Goal: Task Accomplishment & Management: Complete application form

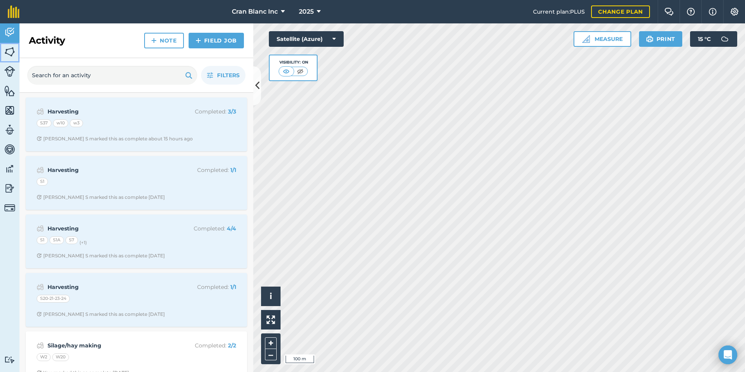
click at [12, 50] on img at bounding box center [9, 52] width 11 height 12
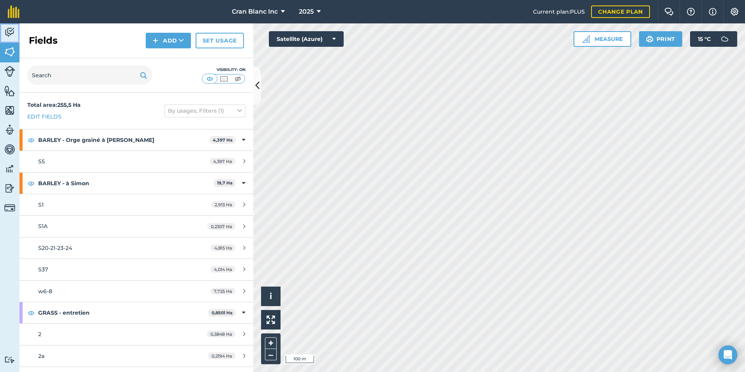
click at [13, 35] on img at bounding box center [9, 33] width 11 height 12
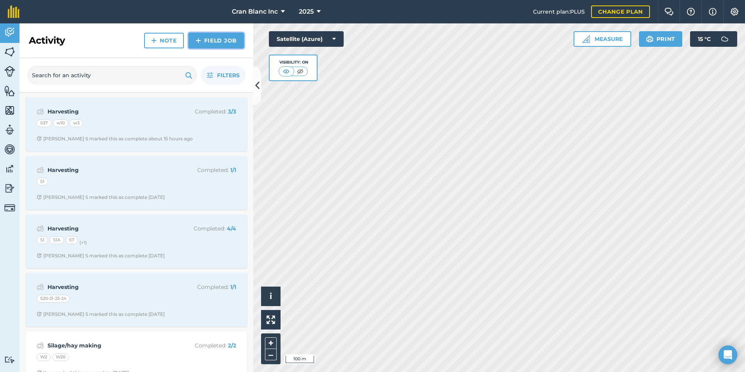
click at [213, 34] on link "Field Job" at bounding box center [216, 41] width 55 height 16
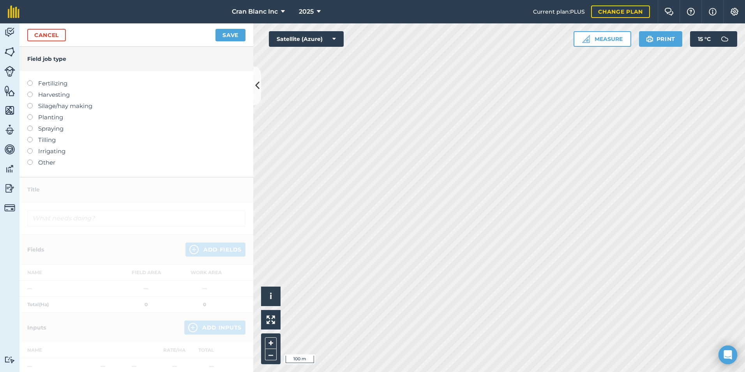
click at [28, 92] on label at bounding box center [32, 92] width 11 height 0
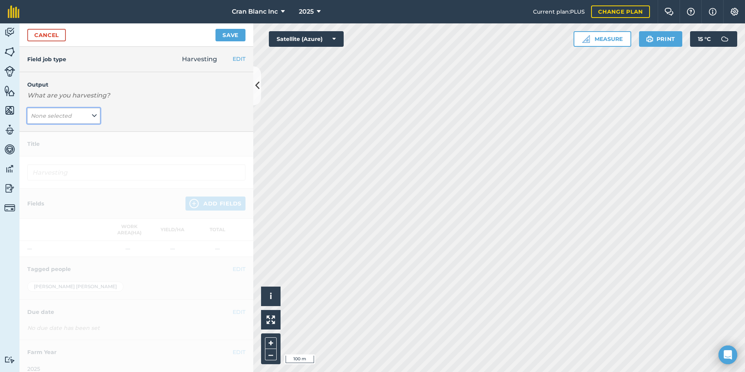
click at [80, 118] on button "None selected" at bounding box center [63, 116] width 73 height 16
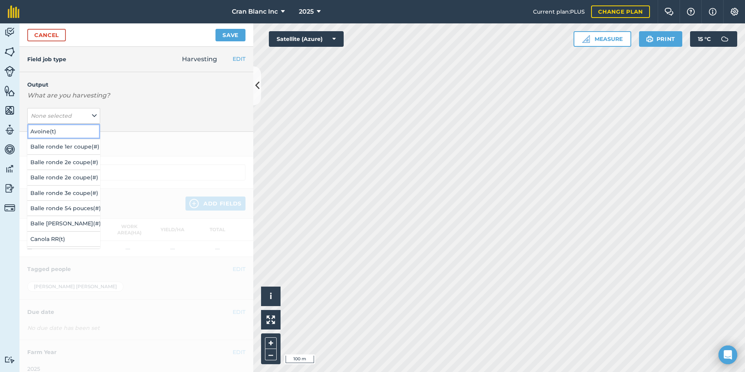
click at [44, 132] on button "Avoine ( t )" at bounding box center [63, 131] width 73 height 15
type input "Harvesting Avoine"
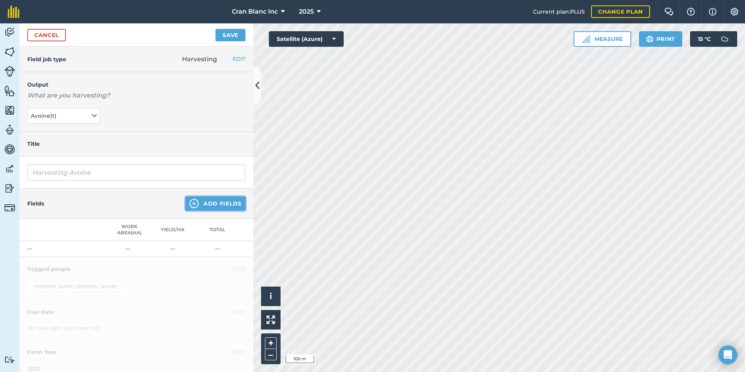
click at [214, 202] on button "Add Fields" at bounding box center [216, 203] width 60 height 14
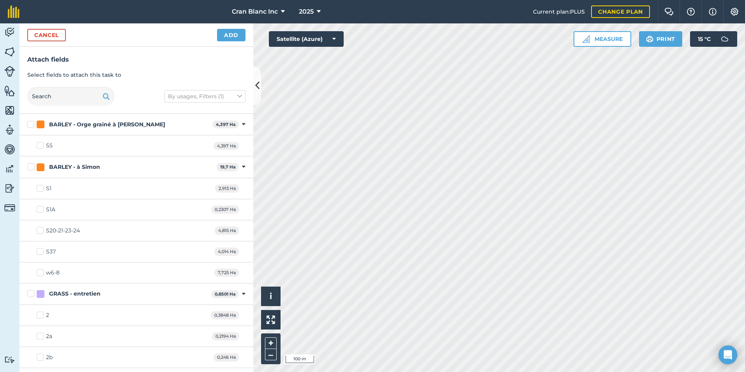
checkbox input "true"
click at [227, 38] on button "Add" at bounding box center [231, 35] width 28 height 12
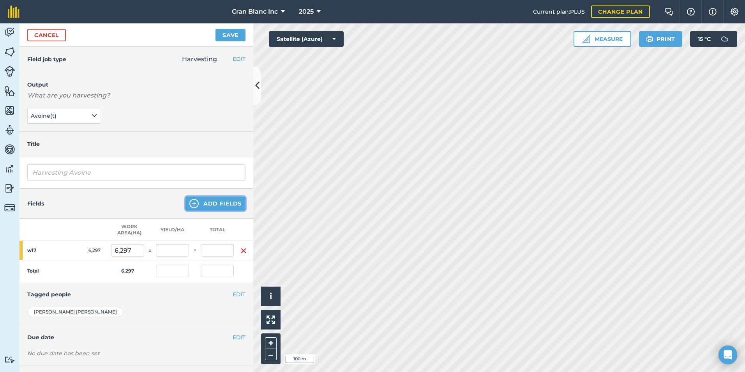
click at [219, 207] on button "Add Fields" at bounding box center [216, 203] width 60 height 14
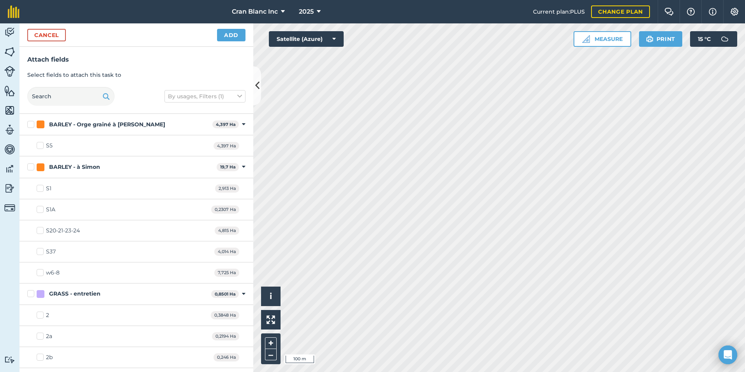
checkbox input "true"
click at [225, 36] on button "Add" at bounding box center [231, 35] width 28 height 12
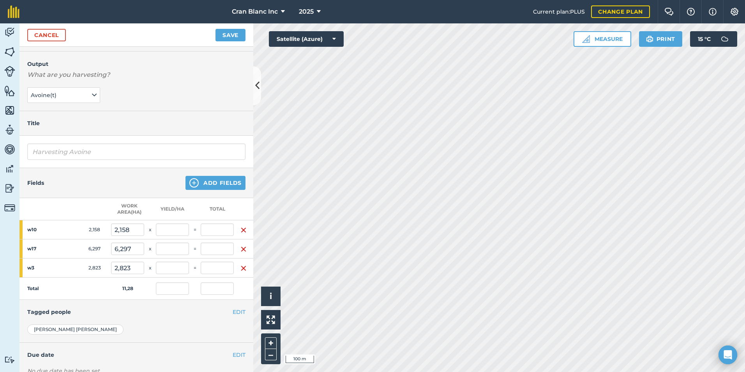
scroll to position [39, 0]
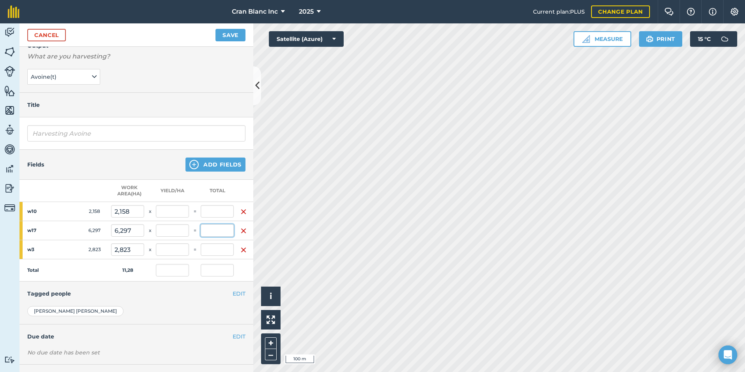
click at [219, 233] on input "text" at bounding box center [217, 230] width 33 height 12
type input "19,238"
type input "3,055"
type input "1,706"
type input "19,238"
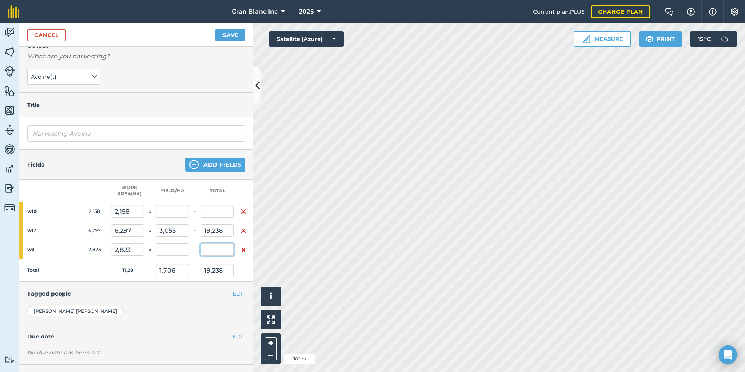
click at [219, 245] on input "text" at bounding box center [217, 249] width 33 height 12
click at [209, 232] on input "19,238" at bounding box center [217, 230] width 33 height 12
drag, startPoint x: 203, startPoint y: 233, endPoint x: 223, endPoint y: 229, distance: 20.3
click at [223, 229] on input "19,238" at bounding box center [217, 230] width 33 height 12
type input "28,547"
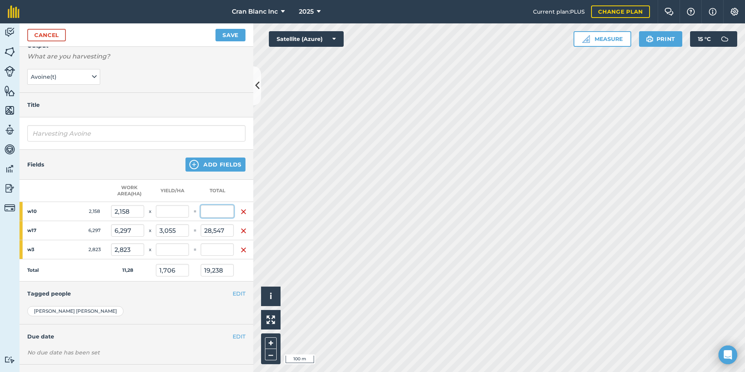
type input "4,533"
type input "2,531"
type input "28,547"
click at [224, 210] on input "text" at bounding box center [217, 211] width 33 height 12
type input "7,1"
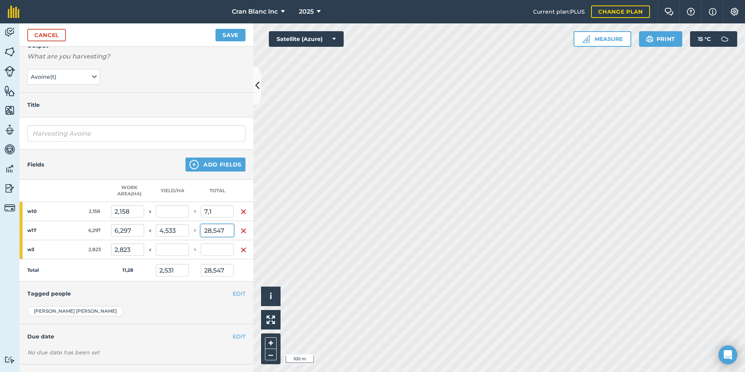
click at [214, 231] on input "28,547" at bounding box center [217, 230] width 33 height 12
type input "3,161"
type input "35,647"
type input "3,29"
click at [205, 211] on input "7,1" at bounding box center [217, 211] width 33 height 12
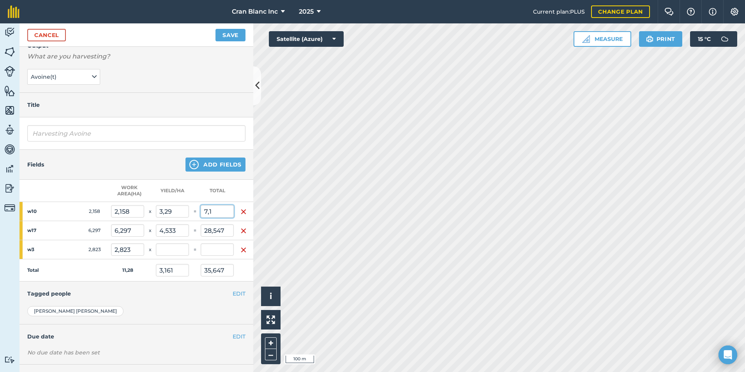
click at [209, 212] on input "7,1" at bounding box center [217, 211] width 33 height 12
type input "8,1"
click at [207, 232] on input "28,547" at bounding box center [217, 230] width 33 height 12
type input "3,249"
type input "36,647"
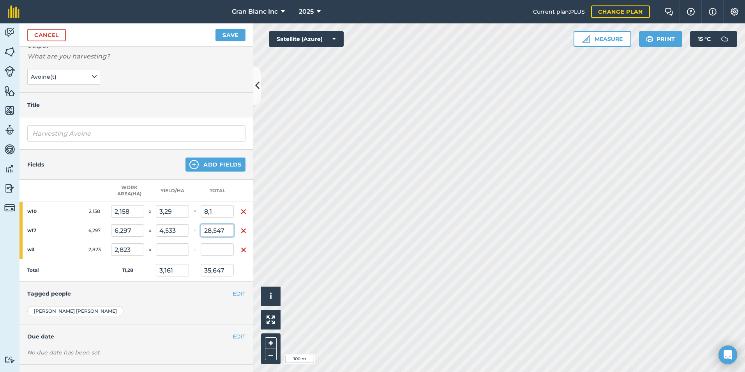
type input "3,753"
click at [211, 230] on input "28,547" at bounding box center [217, 230] width 33 height 12
type input "27,547"
type input "4,375"
type input "3,161"
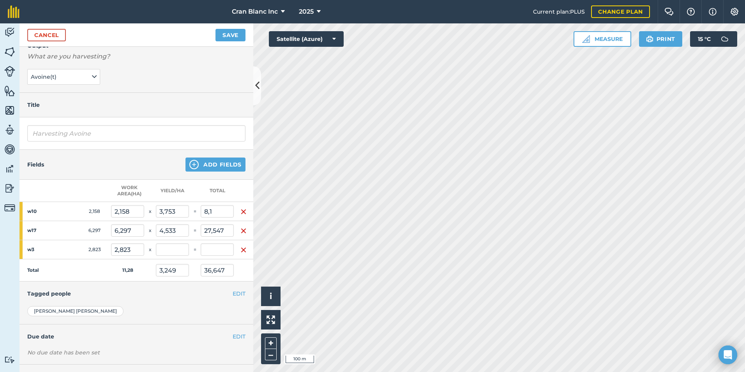
type input "35,647"
click at [198, 206] on td "=" at bounding box center [195, 211] width 12 height 19
click at [218, 252] on input "text" at bounding box center [217, 249] width 33 height 12
type input "7,223"
click at [223, 229] on input "27,547" at bounding box center [217, 230] width 33 height 12
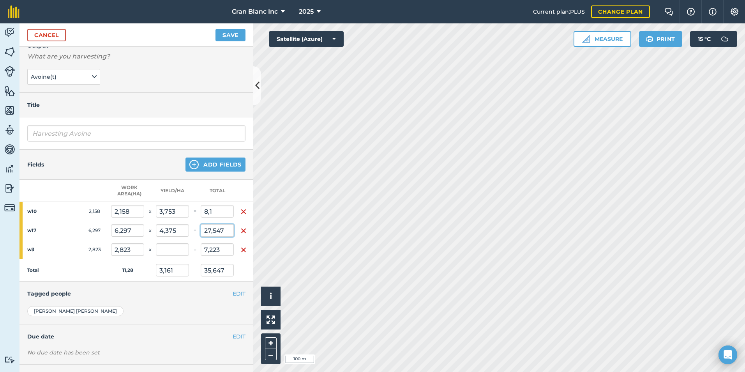
type input "3,801"
type input "42,87"
type input "2,559"
click at [207, 212] on input "8,1" at bounding box center [217, 211] width 33 height 12
type input "7,1"
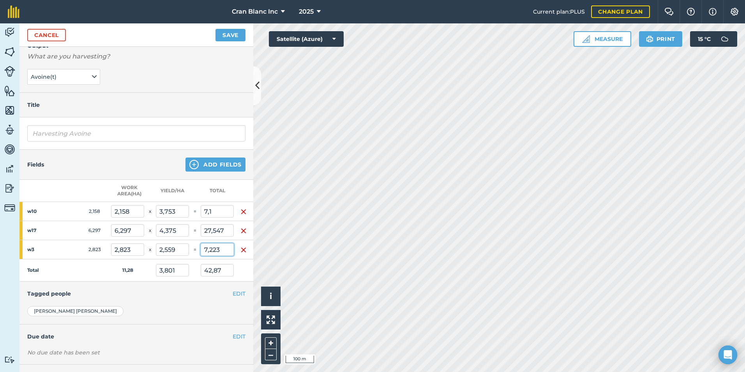
click at [207, 250] on input "7,223" at bounding box center [217, 249] width 33 height 12
type input "3,713"
type input "41,87"
type input "3,29"
type input "8,223"
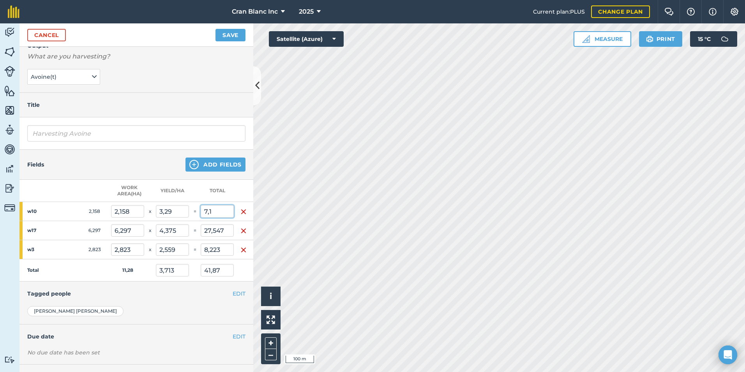
click at [208, 212] on input "7,1" at bounding box center [217, 211] width 33 height 12
type input "3,801"
type input "42,87"
type input "2,913"
click at [71, 187] on th at bounding box center [48, 191] width 58 height 22
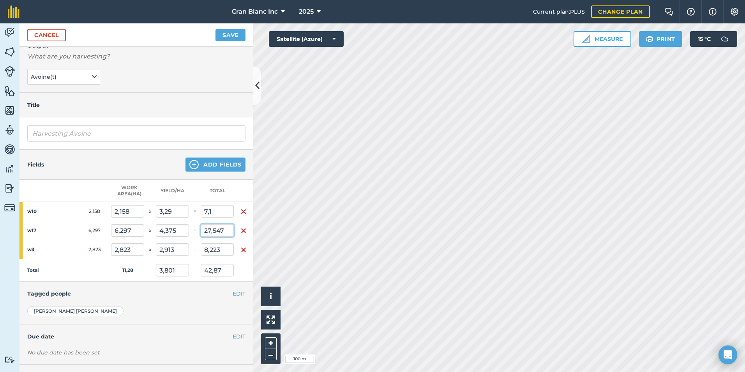
click at [225, 229] on input "27,547" at bounding box center [217, 230] width 33 height 12
click at [214, 249] on input "8,223" at bounding box center [217, 249] width 33 height 12
click at [209, 209] on input "7,1" at bounding box center [217, 211] width 33 height 12
click at [167, 212] on input "3,29" at bounding box center [172, 211] width 33 height 12
click at [168, 233] on input "4,375" at bounding box center [172, 230] width 33 height 12
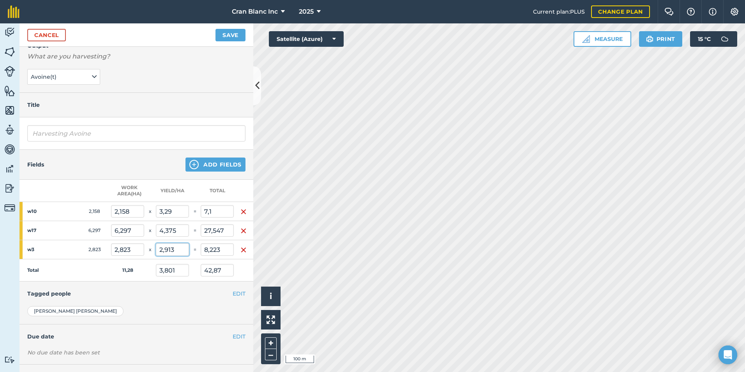
type input "27,549"
click at [168, 248] on input "2,913" at bounding box center [172, 249] width 33 height 12
type input "42,873"
click at [98, 265] on td "Total" at bounding box center [65, 270] width 92 height 22
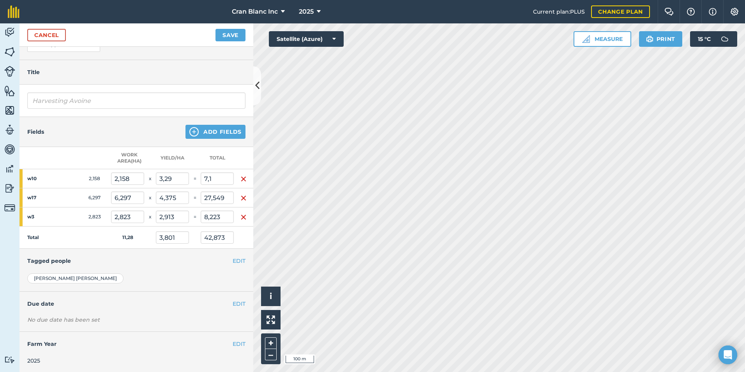
scroll to position [79, 0]
click at [226, 34] on button "Save" at bounding box center [231, 35] width 30 height 12
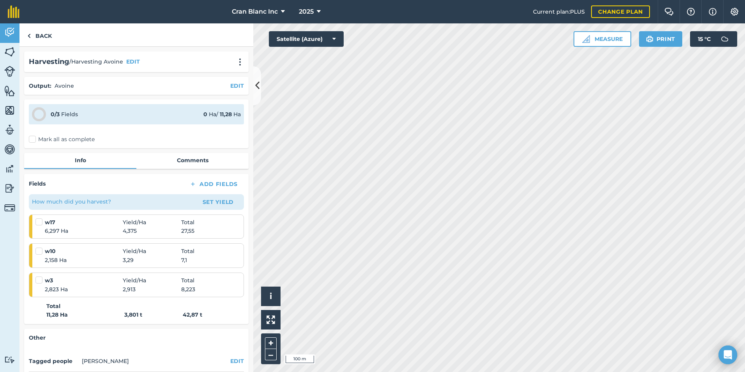
click at [31, 139] on label "Mark all as complete" at bounding box center [62, 139] width 66 height 8
click at [31, 139] on input "Mark all as complete" at bounding box center [31, 137] width 5 height 5
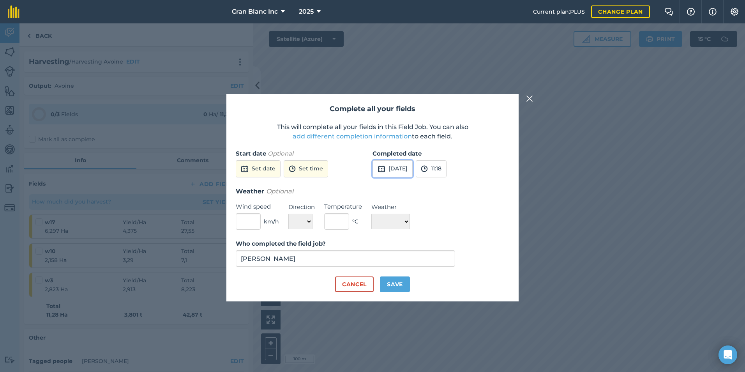
click at [404, 171] on button "13th Sep 2025" at bounding box center [393, 168] width 40 height 17
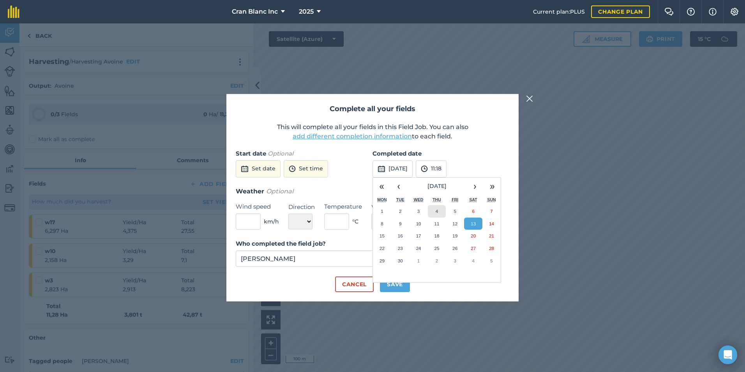
click at [435, 213] on button "4" at bounding box center [437, 211] width 18 height 12
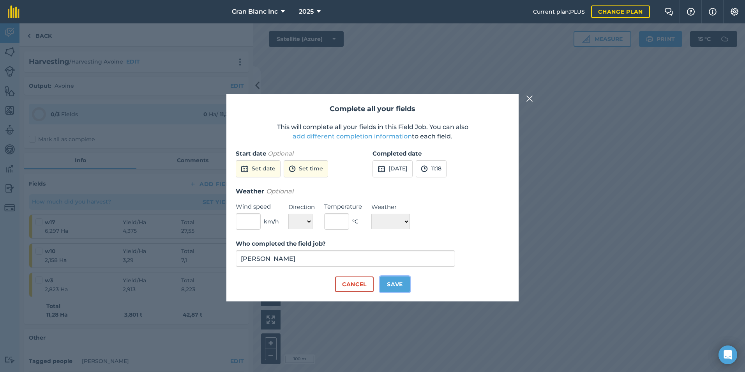
click at [385, 286] on button "Save" at bounding box center [395, 284] width 30 height 16
checkbox input "true"
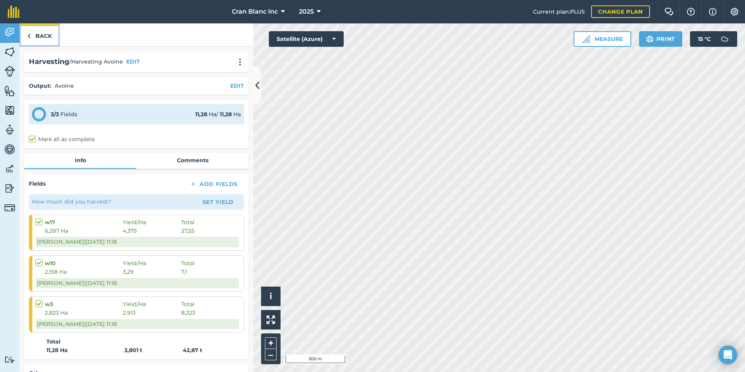
click at [48, 36] on link "Back" at bounding box center [39, 34] width 40 height 23
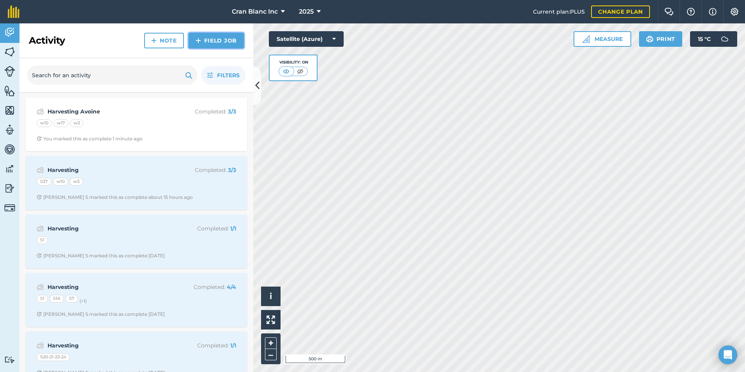
click at [216, 44] on link "Field Job" at bounding box center [216, 41] width 55 height 16
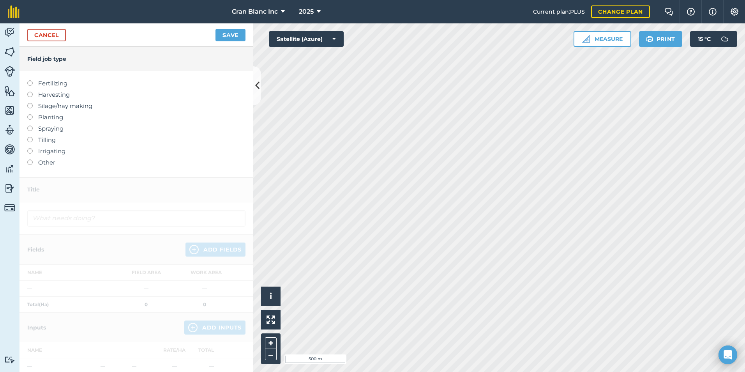
click at [28, 92] on label at bounding box center [32, 92] width 11 height 0
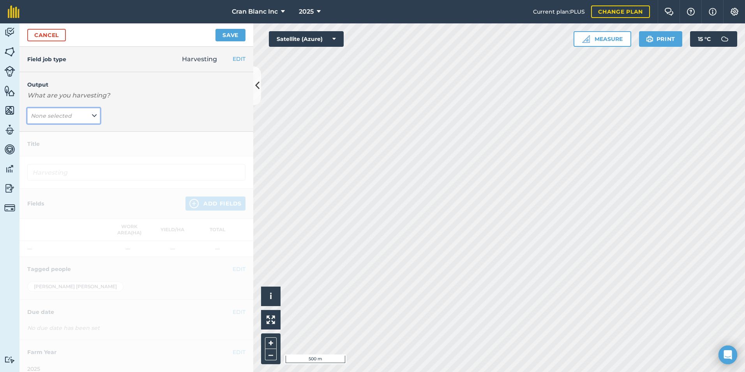
click at [42, 117] on em "None selected" at bounding box center [51, 115] width 41 height 7
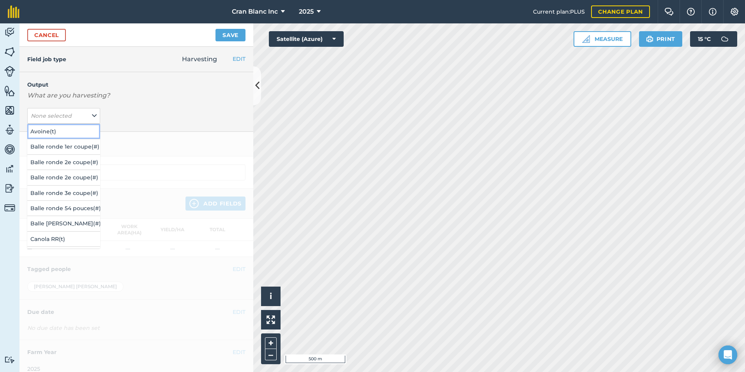
click at [48, 130] on button "Avoine ( t )" at bounding box center [63, 131] width 73 height 15
type input "Harvesting Avoine"
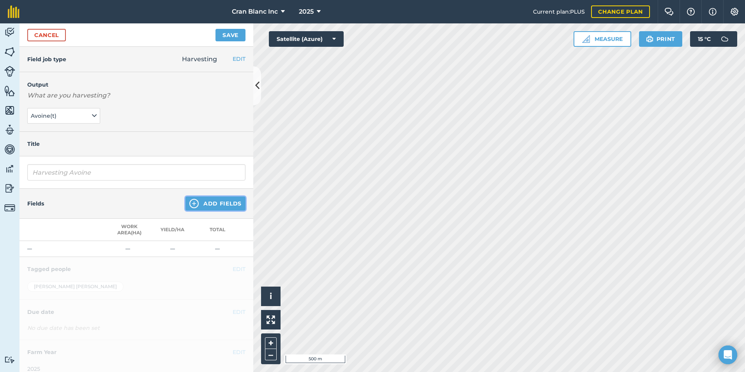
click at [222, 203] on button "Add Fields" at bounding box center [216, 203] width 60 height 14
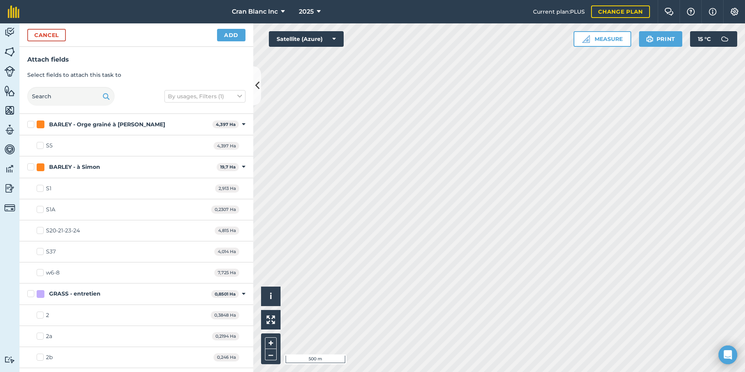
checkbox input "true"
click at [231, 36] on button "Add" at bounding box center [231, 35] width 28 height 12
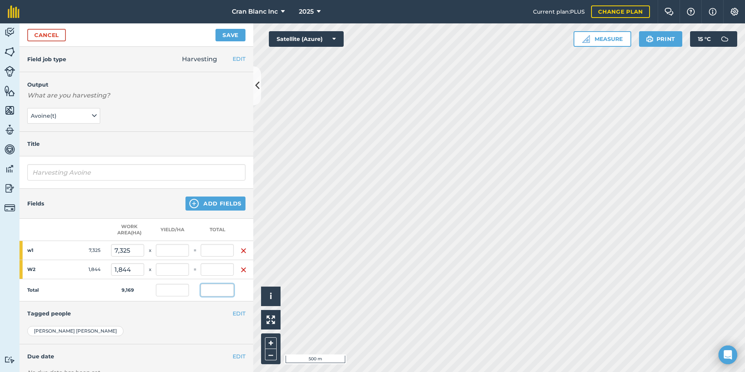
click at [217, 288] on input "text" at bounding box center [217, 290] width 33 height 12
type input "33,172"
type input "3,618"
type input "26,501"
type input "3,618"
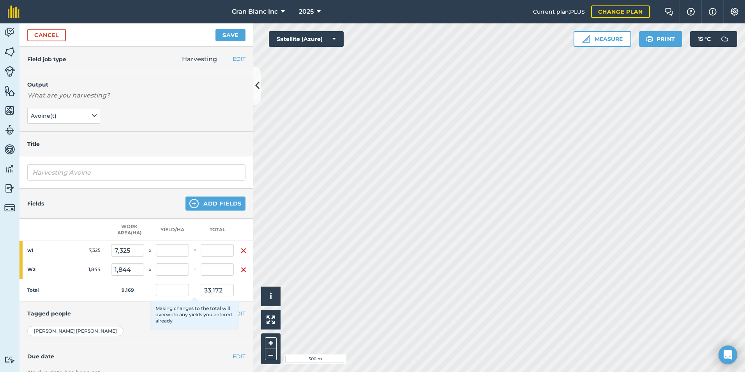
type input "3,618"
type input "6,671"
click at [88, 288] on td "Total" at bounding box center [65, 290] width 92 height 22
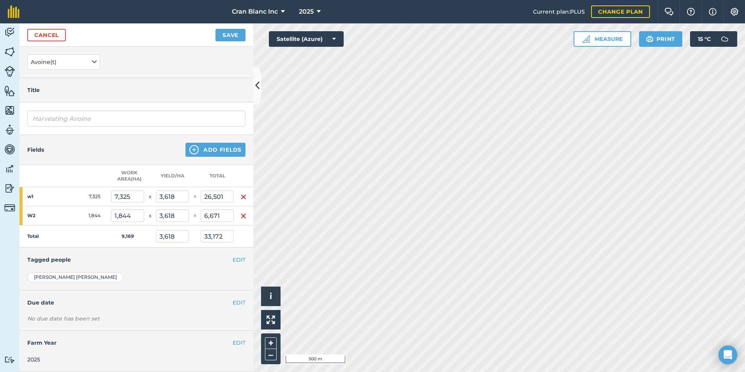
scroll to position [60, 0]
click at [225, 37] on button "Save" at bounding box center [231, 35] width 30 height 12
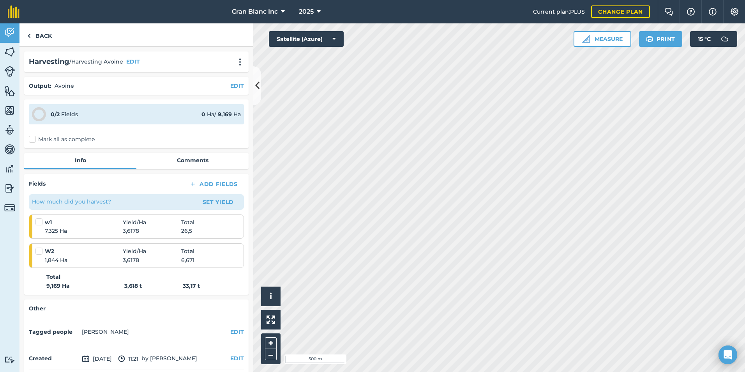
click at [32, 139] on label "Mark all as complete" at bounding box center [62, 139] width 66 height 8
click at [32, 139] on input "Mark all as complete" at bounding box center [31, 137] width 5 height 5
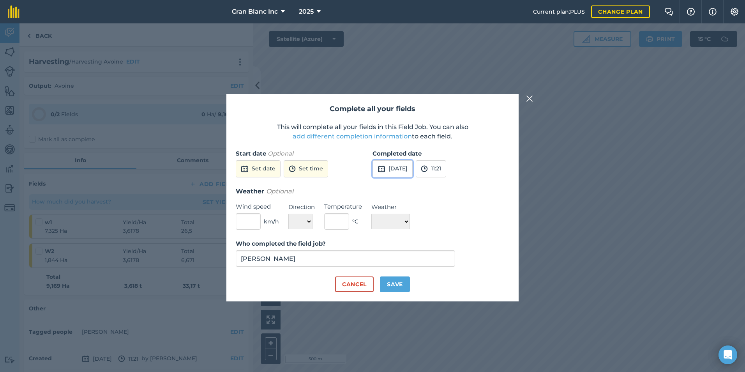
click at [401, 172] on button "13th Sep 2025" at bounding box center [393, 168] width 40 height 17
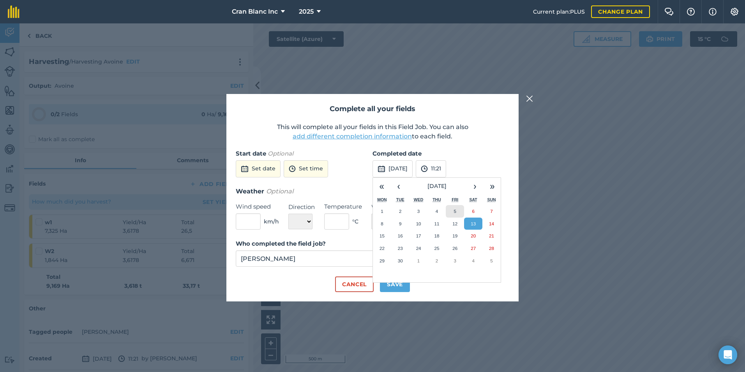
click at [455, 212] on abbr "5" at bounding box center [455, 211] width 2 height 5
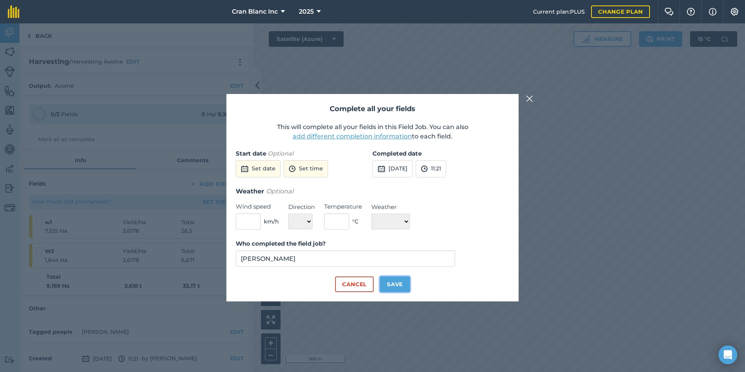
click at [396, 286] on button "Save" at bounding box center [395, 284] width 30 height 16
checkbox input "true"
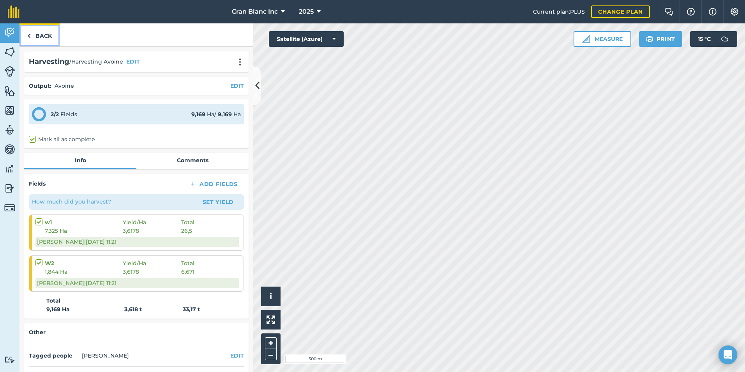
click at [44, 36] on link "Back" at bounding box center [39, 34] width 40 height 23
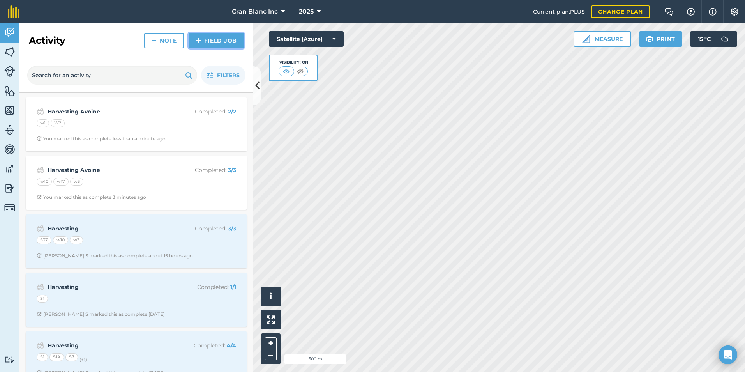
click at [217, 39] on link "Field Job" at bounding box center [216, 41] width 55 height 16
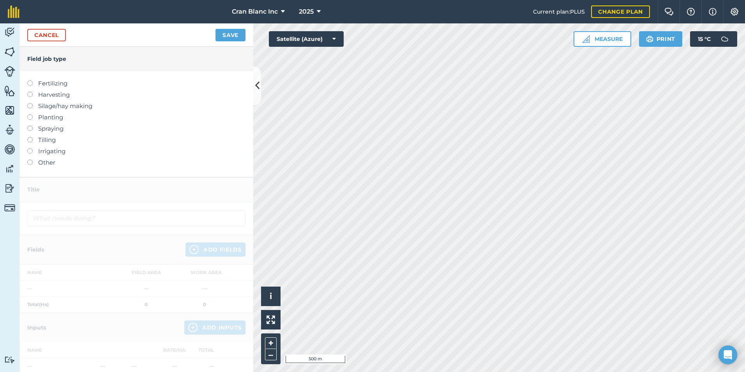
click at [28, 92] on label at bounding box center [32, 92] width 11 height 0
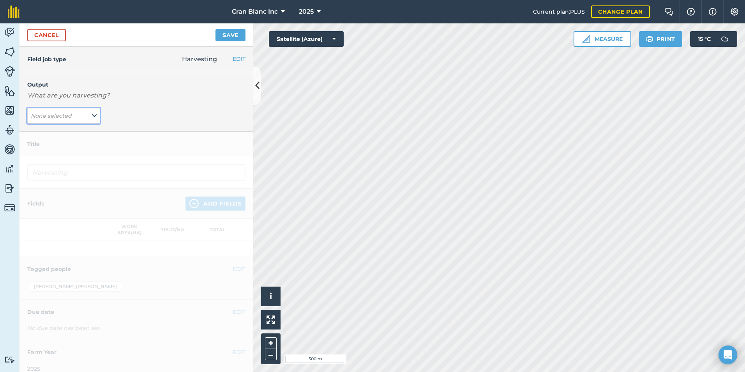
click at [54, 117] on em "None selected" at bounding box center [51, 115] width 41 height 7
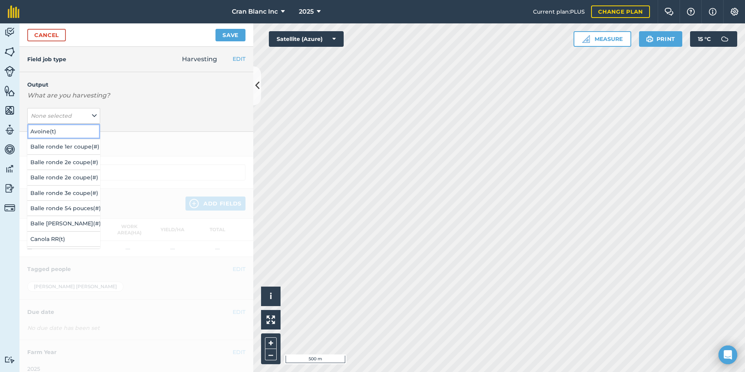
click at [40, 130] on button "Avoine ( t )" at bounding box center [63, 131] width 73 height 15
type input "Harvesting Avoine"
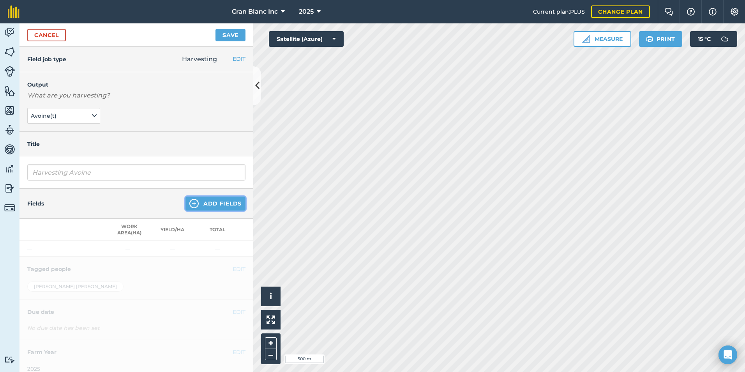
click at [208, 204] on button "Add Fields" at bounding box center [216, 203] width 60 height 14
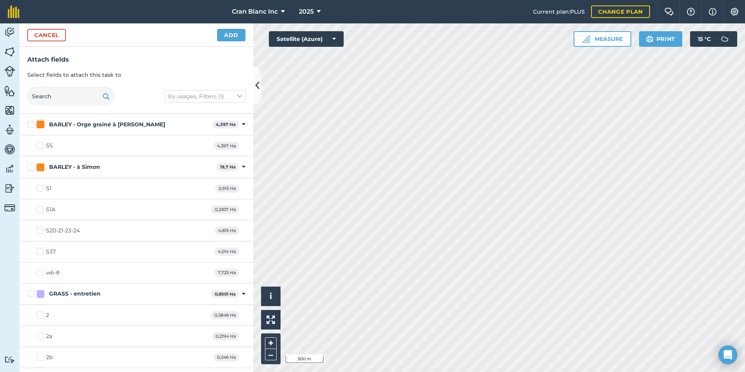
checkbox input "true"
click at [235, 34] on button "Add" at bounding box center [231, 35] width 28 height 12
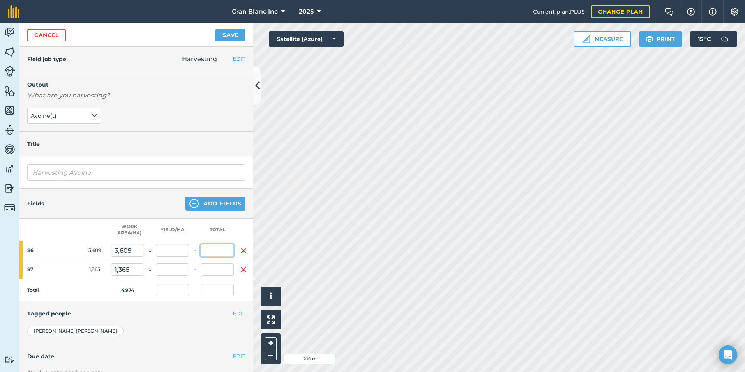
click at [216, 250] on input "text" at bounding box center [217, 250] width 33 height 12
type input "14,85"
type input "2,986"
type input "14,85"
type input "4,115"
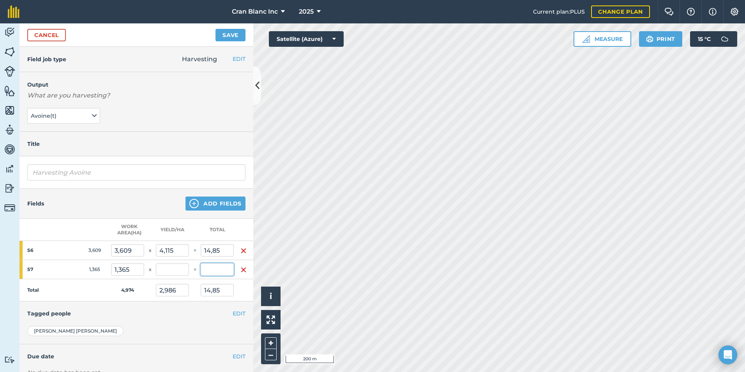
click at [219, 270] on input "text" at bounding box center [217, 269] width 33 height 12
type input "4"
type input "2,93"
type input "3,79"
type input "18,85"
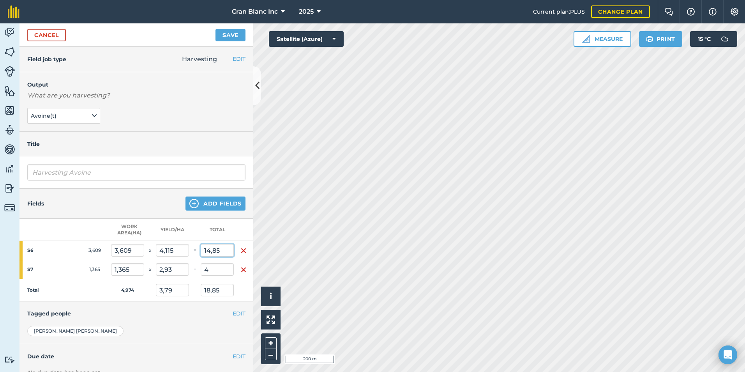
click at [215, 248] on input "14,85" at bounding box center [217, 250] width 33 height 12
click at [208, 271] on input "4" at bounding box center [217, 269] width 33 height 12
type input "4,5"
type input "3,297"
type input "3,89"
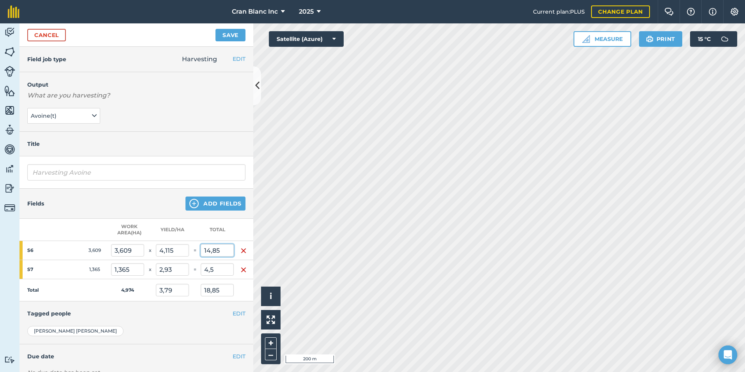
type input "19,35"
click at [215, 253] on input "14,85" at bounding box center [217, 250] width 33 height 12
type input "14,35"
type input "3,79"
type input "18,85"
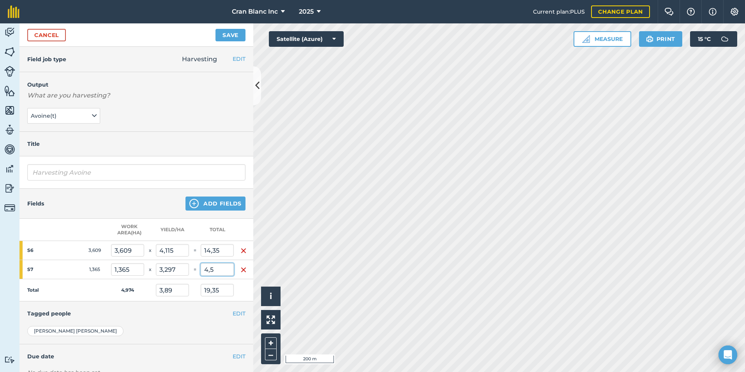
type input "3,976"
click at [215, 270] on input "4,5" at bounding box center [217, 269] width 33 height 12
click at [221, 37] on button "Save" at bounding box center [231, 35] width 30 height 12
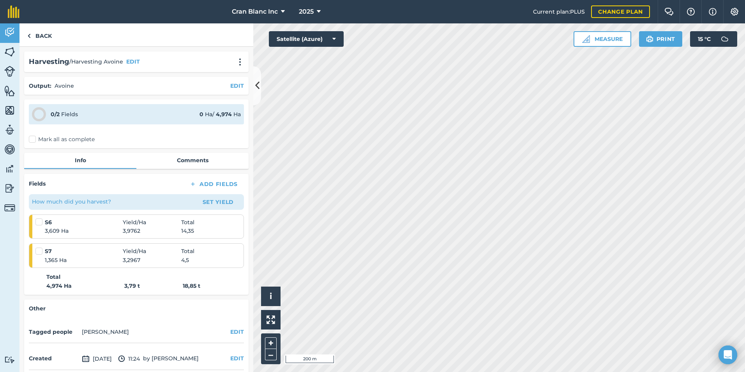
click at [34, 140] on label "Mark all as complete" at bounding box center [62, 139] width 66 height 8
click at [34, 140] on input "Mark all as complete" at bounding box center [31, 137] width 5 height 5
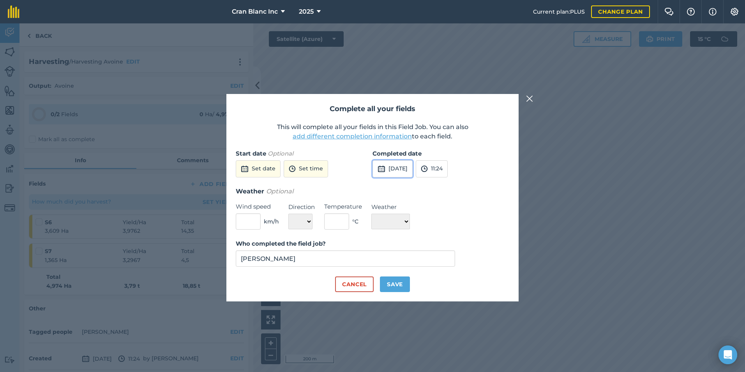
click at [407, 168] on button "13th Sep 2025" at bounding box center [393, 168] width 40 height 17
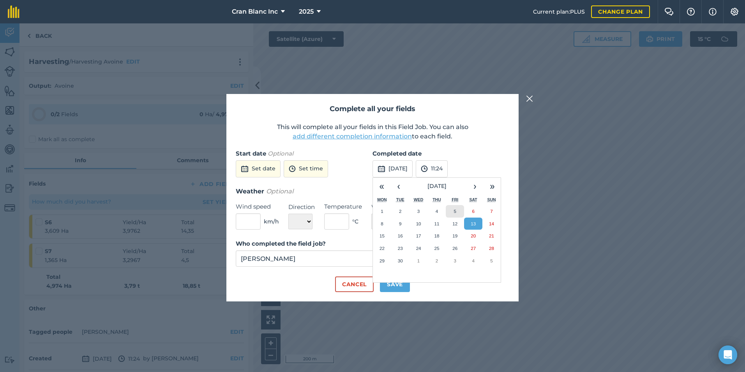
click at [453, 212] on button "5" at bounding box center [455, 211] width 18 height 12
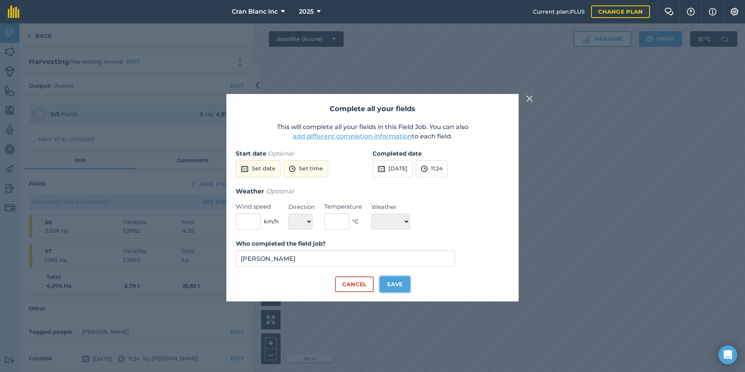
click at [387, 285] on button "Save" at bounding box center [395, 284] width 30 height 16
checkbox input "true"
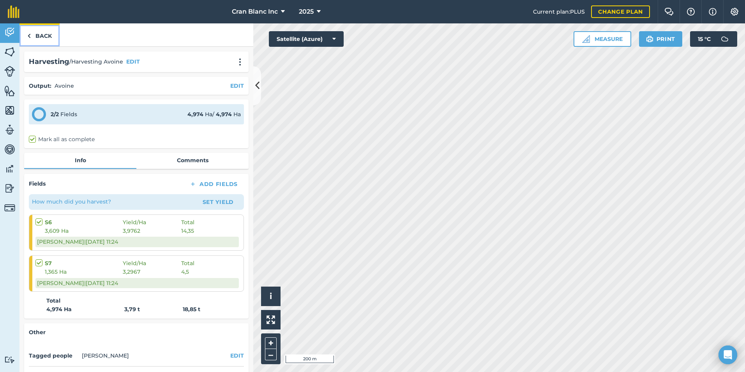
click at [44, 35] on link "Back" at bounding box center [39, 34] width 40 height 23
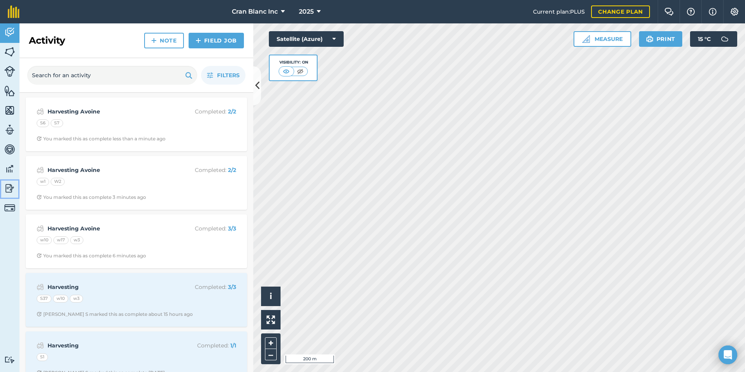
click at [9, 193] on img at bounding box center [9, 188] width 11 height 12
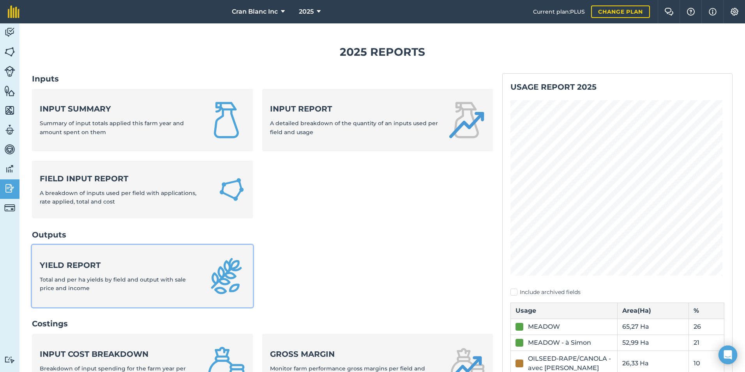
click at [104, 291] on div "Yield report Total and per ha yields by field and output with sale price and in…" at bounding box center [119, 276] width 159 height 33
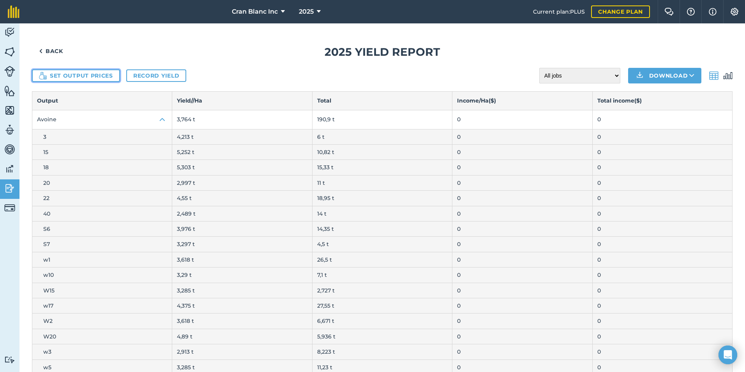
click at [78, 76] on button "Set output prices" at bounding box center [76, 75] width 88 height 12
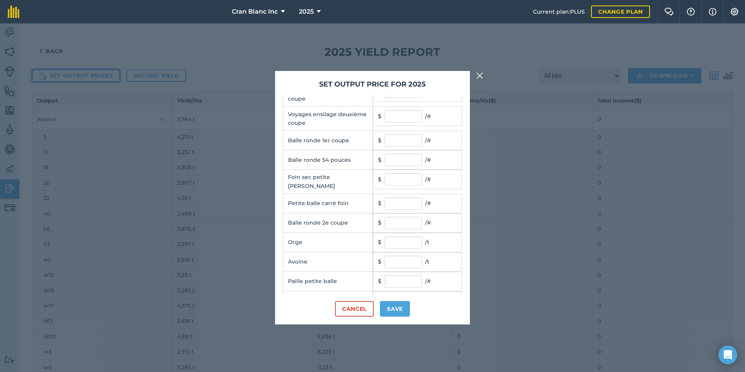
scroll to position [117, 0]
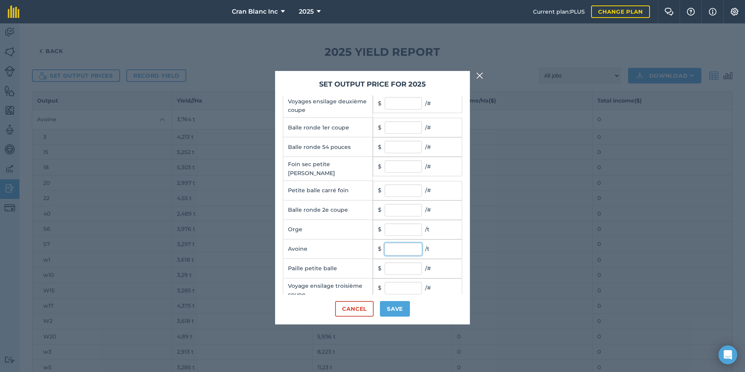
click at [398, 247] on input "text" at bounding box center [403, 249] width 37 height 12
type input "240"
click at [397, 309] on button "Save" at bounding box center [395, 309] width 30 height 16
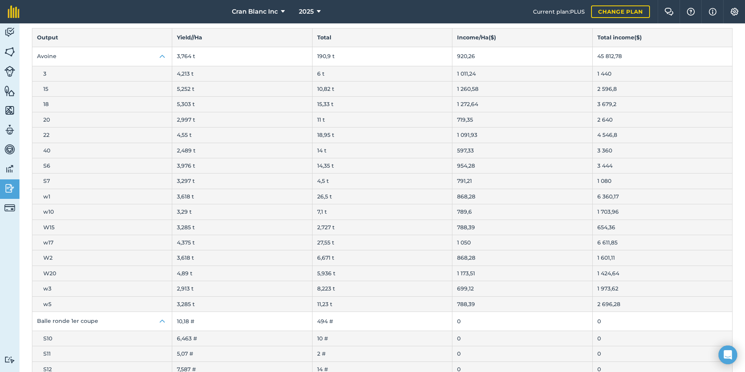
scroll to position [0, 0]
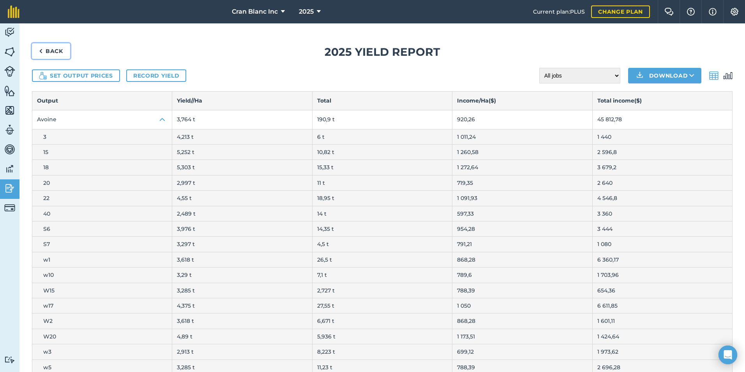
click at [47, 51] on link "Back" at bounding box center [51, 51] width 38 height 16
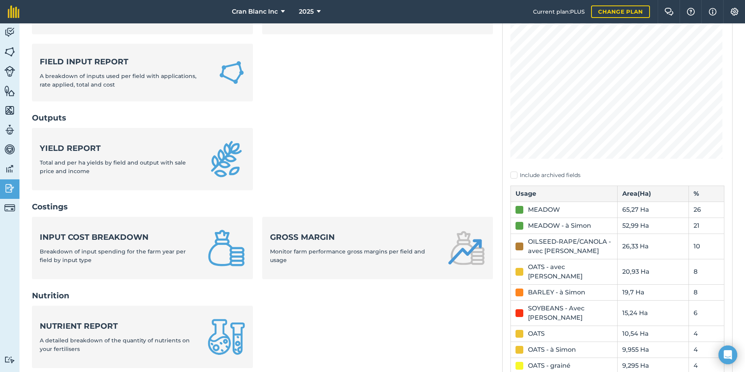
scroll to position [156, 0]
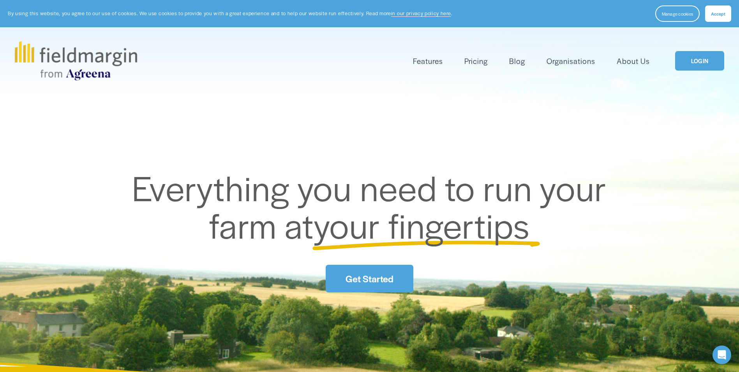
drag, startPoint x: 0, startPoint y: 0, endPoint x: 695, endPoint y: 63, distance: 698.1
click at [695, 63] on link "LOGIN" at bounding box center [699, 61] width 49 height 20
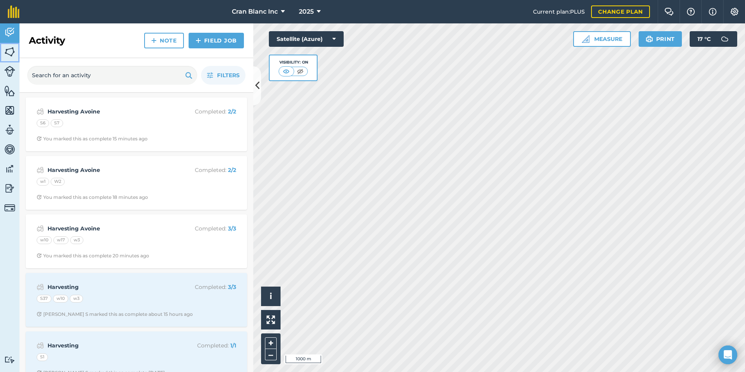
click at [12, 51] on img at bounding box center [9, 52] width 11 height 12
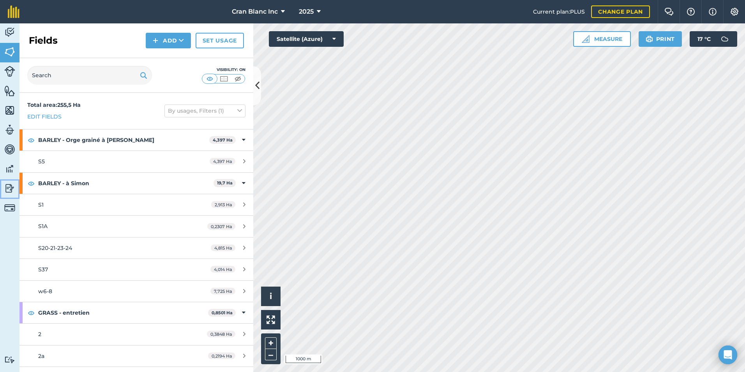
click at [7, 188] on img at bounding box center [9, 188] width 11 height 12
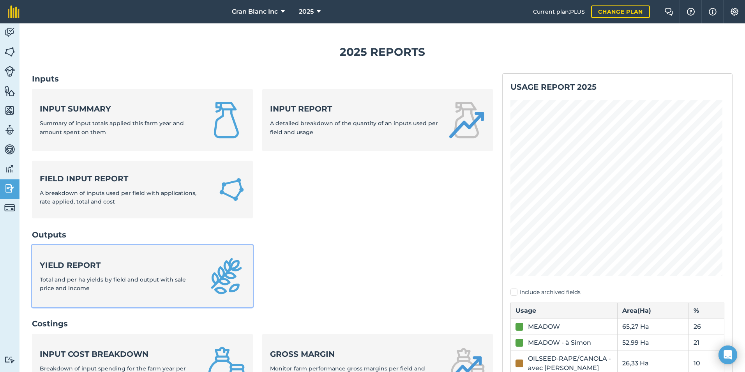
click at [99, 269] on strong "Yield report" at bounding box center [119, 265] width 159 height 11
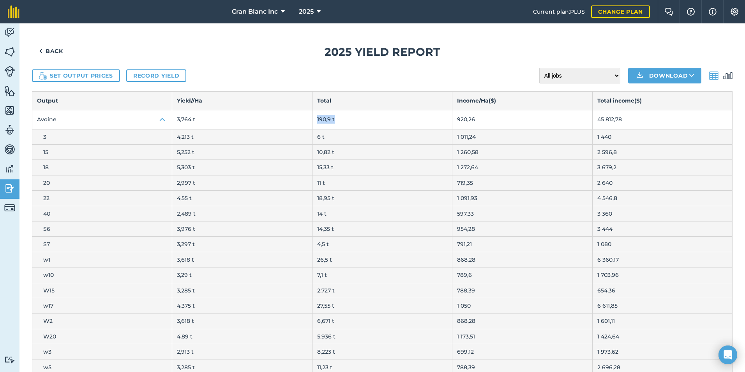
drag, startPoint x: 314, startPoint y: 120, endPoint x: 331, endPoint y: 122, distance: 17.6
click at [331, 122] on td "190,9 t" at bounding box center [382, 119] width 140 height 19
drag, startPoint x: 331, startPoint y: 122, endPoint x: 261, endPoint y: 122, distance: 70.2
click at [261, 122] on td "3,764 t" at bounding box center [242, 119] width 140 height 19
click at [55, 49] on link "Back" at bounding box center [51, 51] width 38 height 16
